Goal: Information Seeking & Learning: Learn about a topic

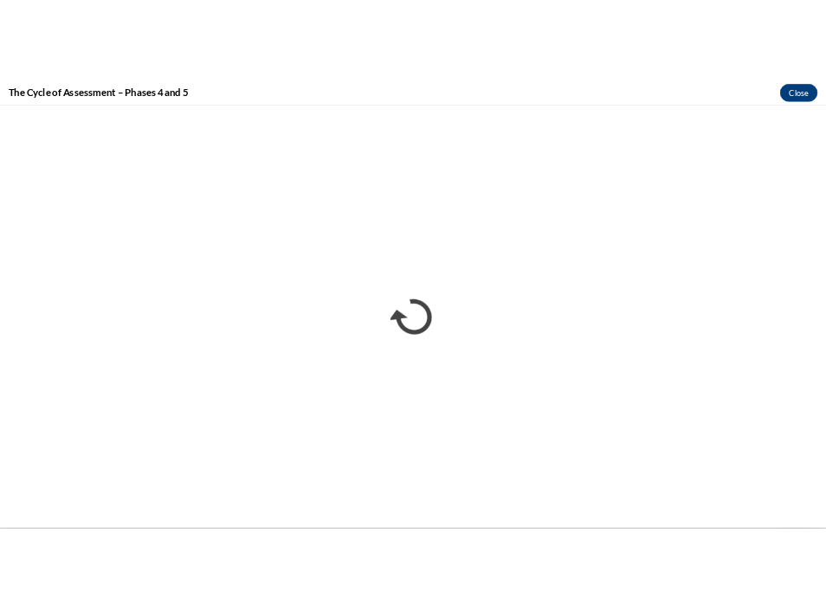
scroll to position [1724, 0]
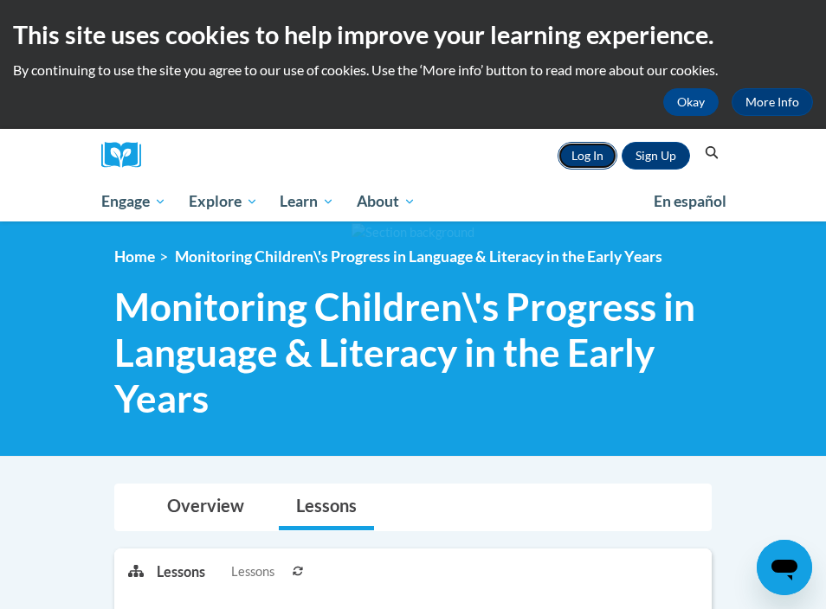
click at [578, 157] on link "Log In" at bounding box center [587, 156] width 60 height 28
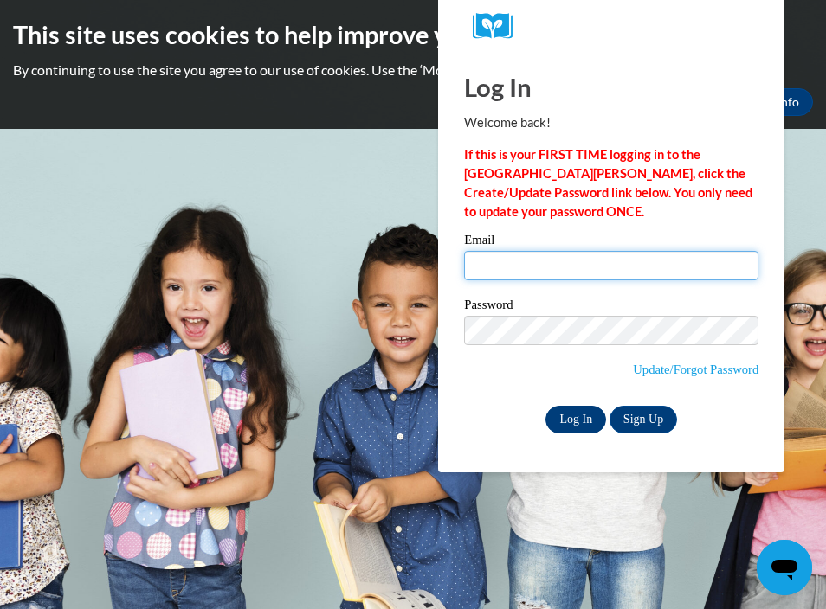
type input "daucoin@nmrsd.org"
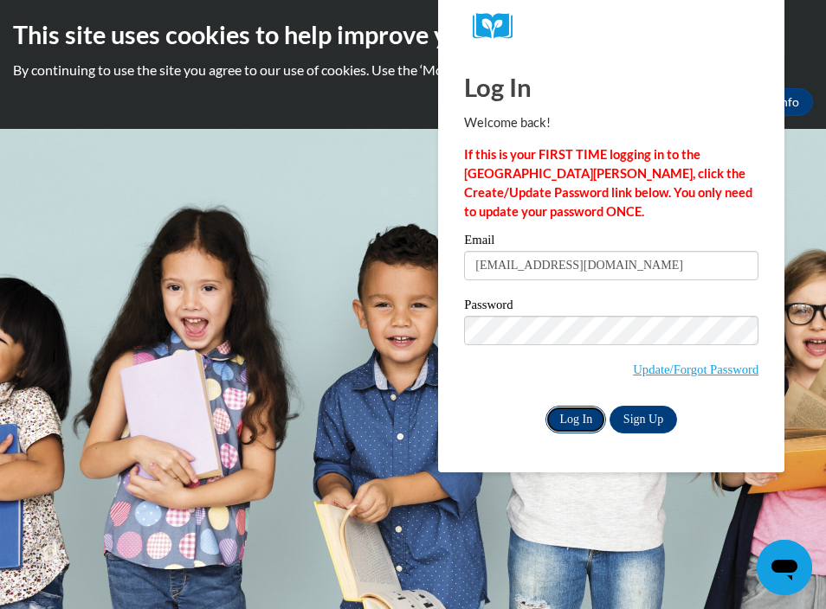
click at [584, 415] on input "Log In" at bounding box center [575, 420] width 61 height 28
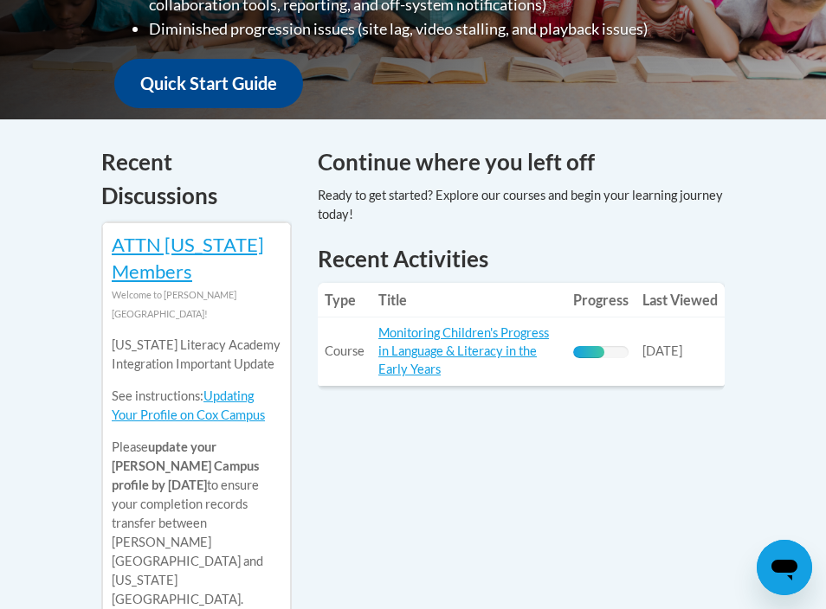
scroll to position [872, 0]
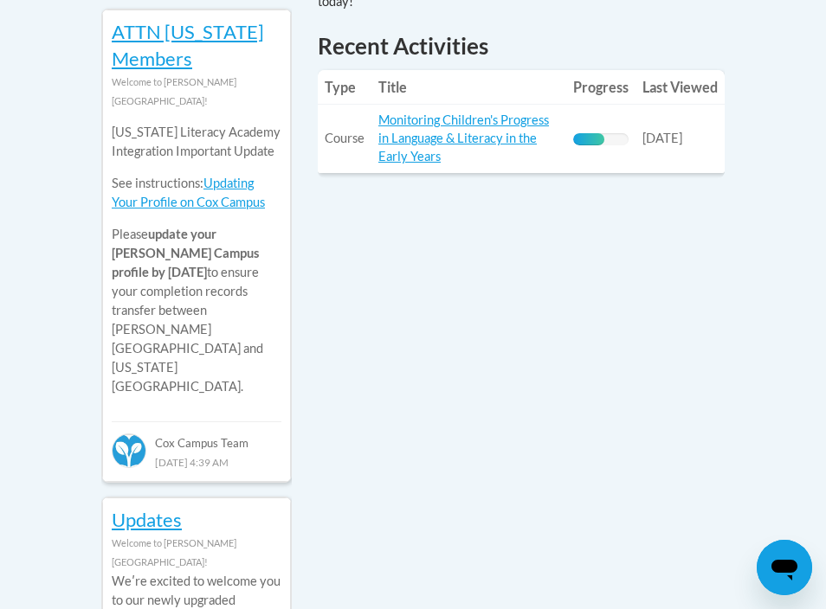
click at [563, 140] on td "Title: Monitoring Children's Progress in Language & Literacy in the Early Years" at bounding box center [468, 139] width 195 height 68
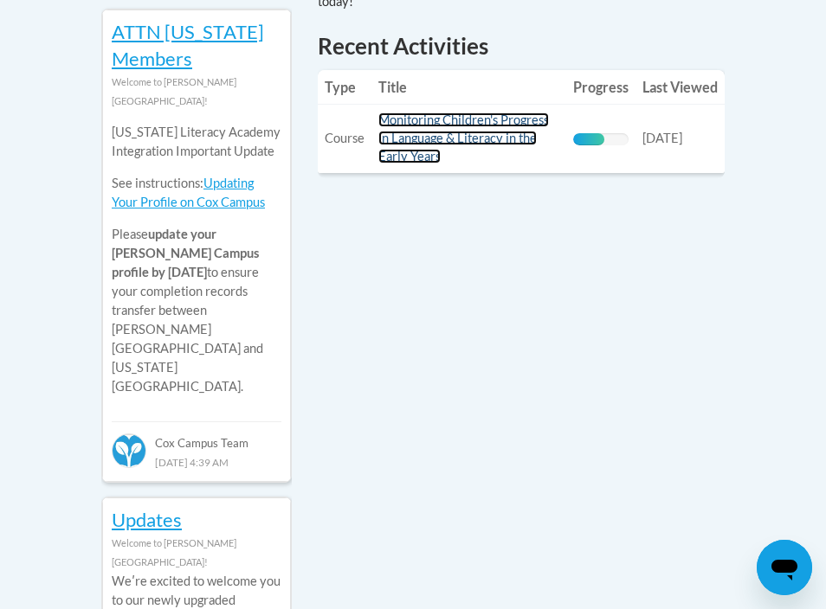
click at [499, 136] on link "Monitoring Children's Progress in Language & Literacy in the Early Years" at bounding box center [463, 138] width 171 height 51
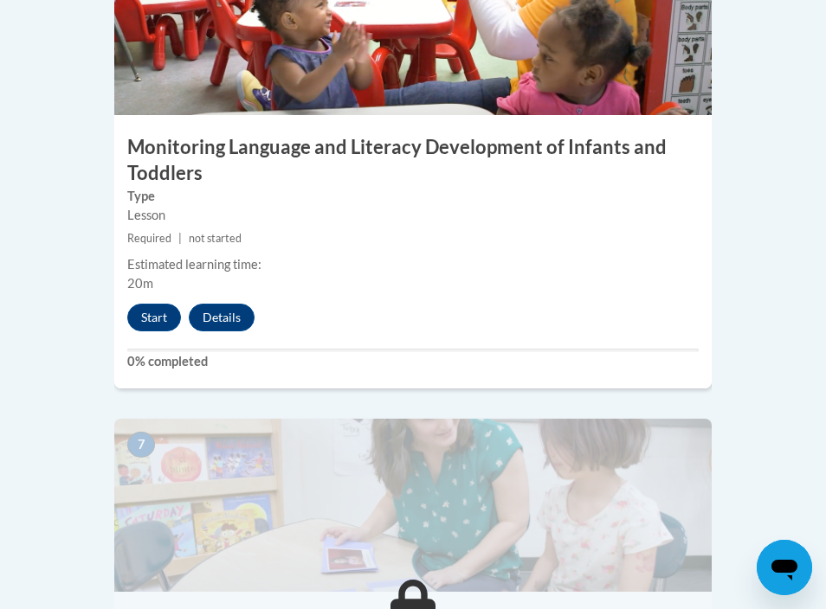
scroll to position [2932, 0]
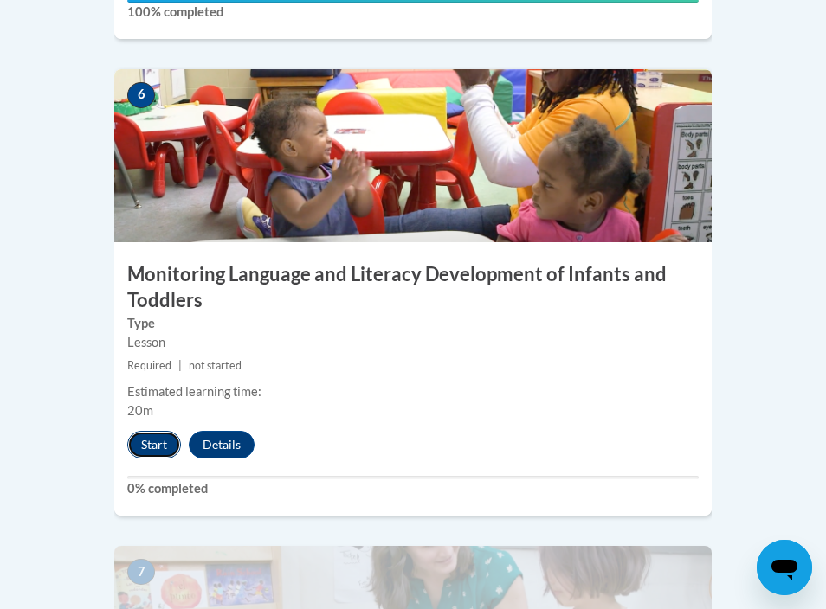
click at [168, 431] on button "Start" at bounding box center [154, 445] width 54 height 28
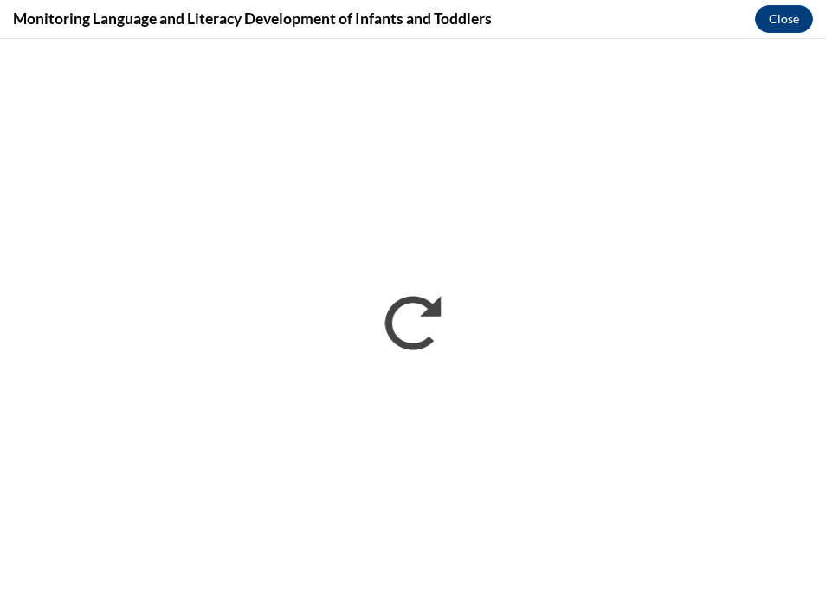
scroll to position [0, 0]
